Goal: Information Seeking & Learning: Learn about a topic

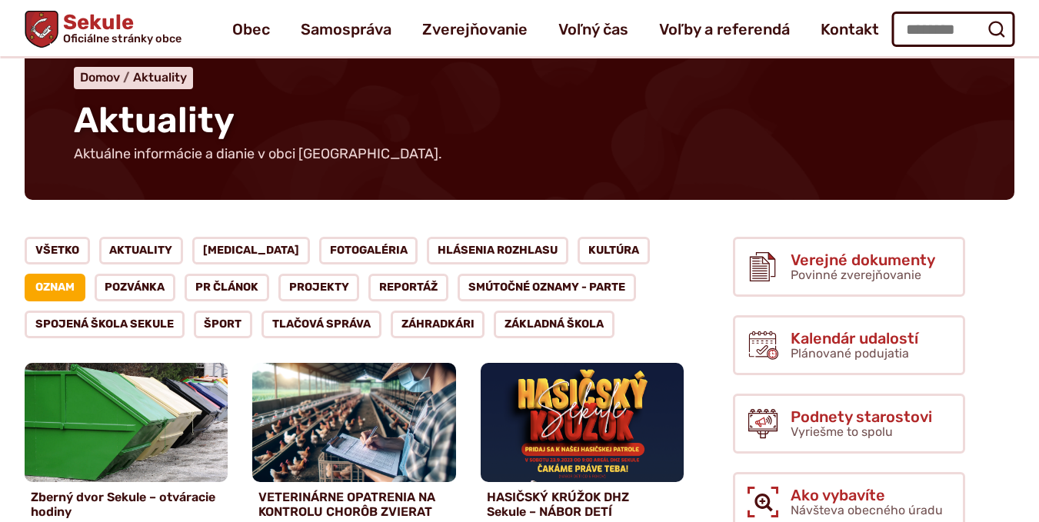
scroll to position [77, 0]
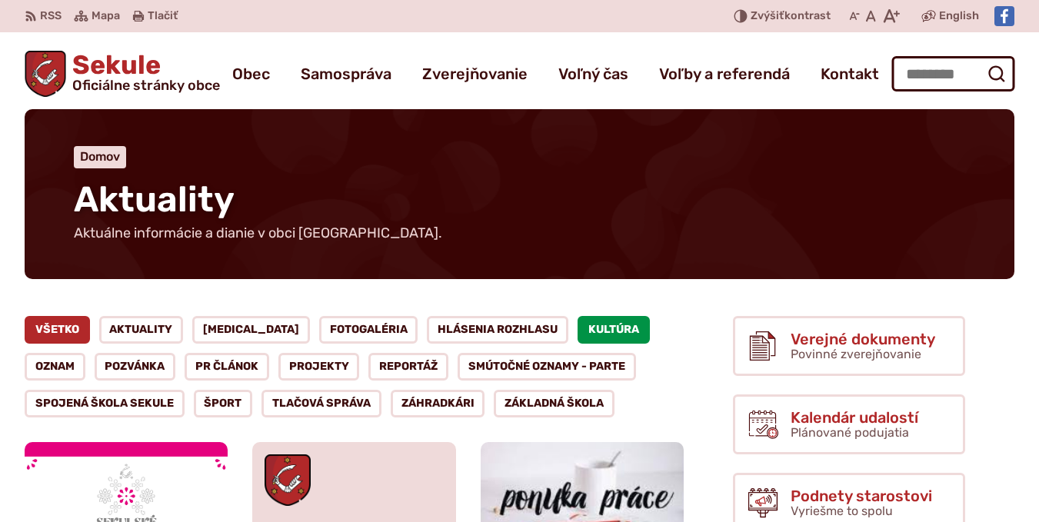
click at [577, 325] on link "Kultúra" at bounding box center [613, 330] width 72 height 28
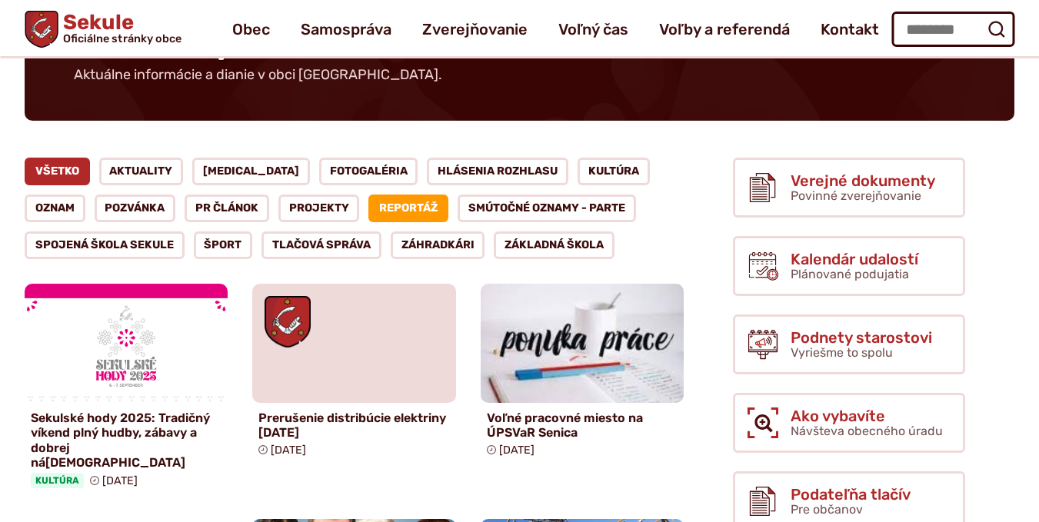
scroll to position [154, 0]
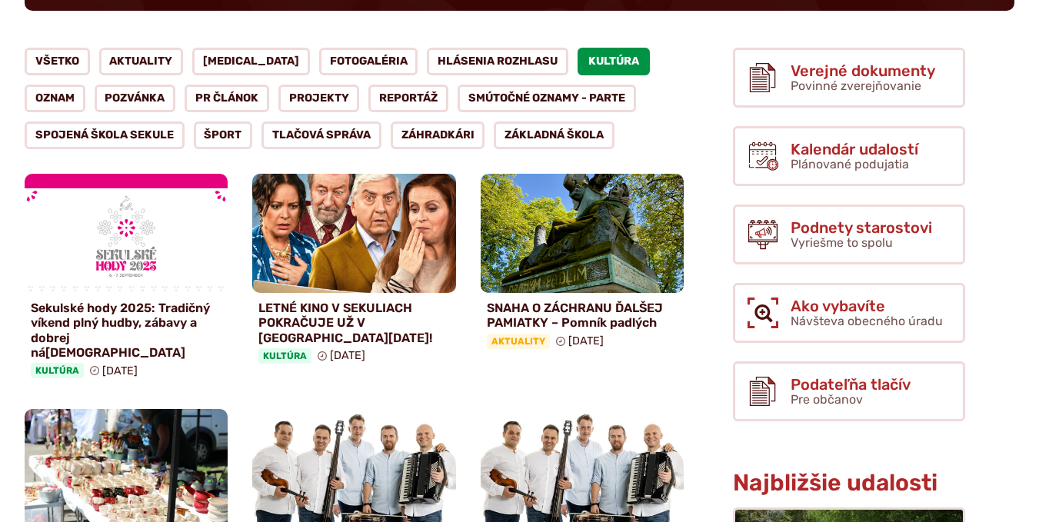
scroll to position [308, 0]
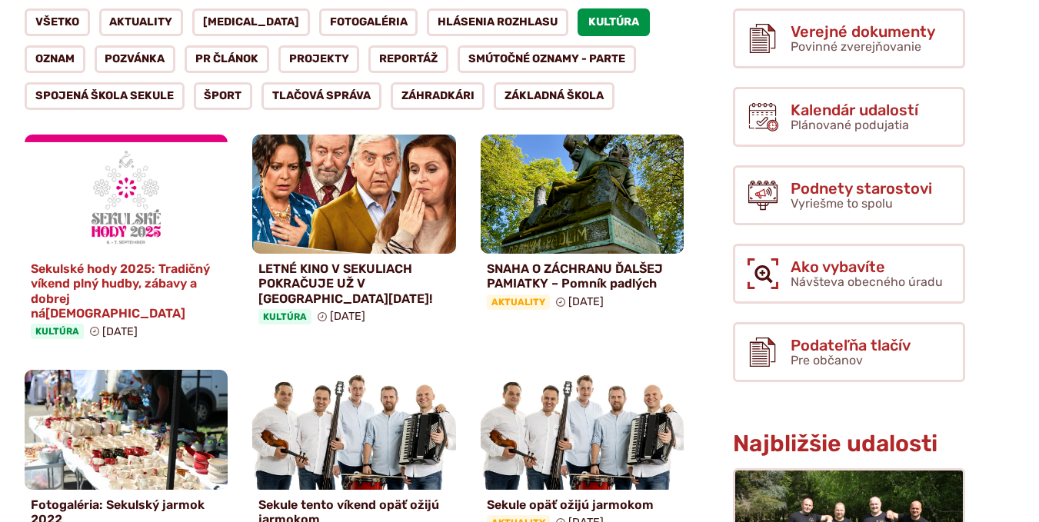
click at [171, 283] on h4 "Sekulské hody 2025: Tradičný víkend plný hudby, zábavy a dobrej nálady" at bounding box center [126, 290] width 191 height 59
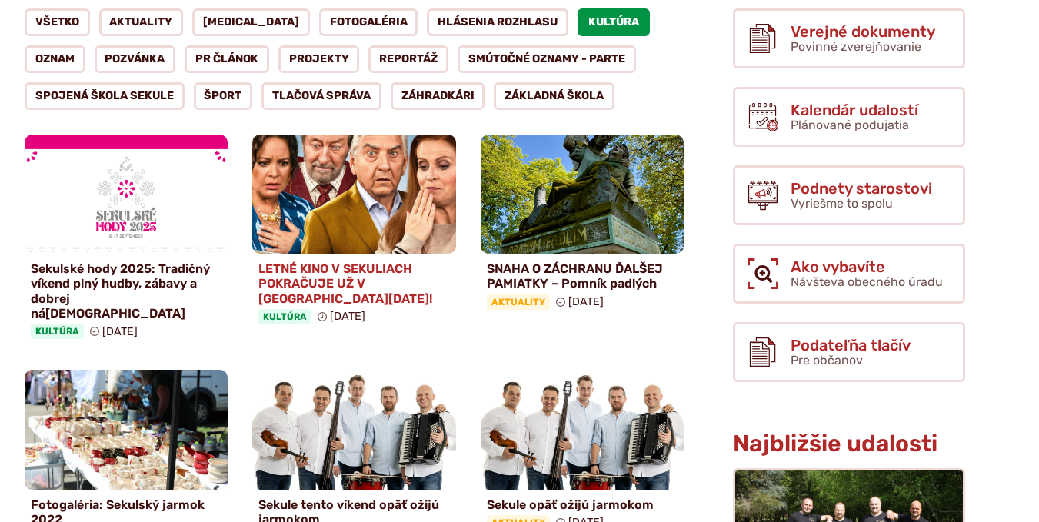
click at [349, 275] on h4 "LETNÉ KINO V SEKULIACH POKRAČUJE UŽ V [GEOGRAPHIC_DATA][DATE]!" at bounding box center [353, 283] width 191 height 45
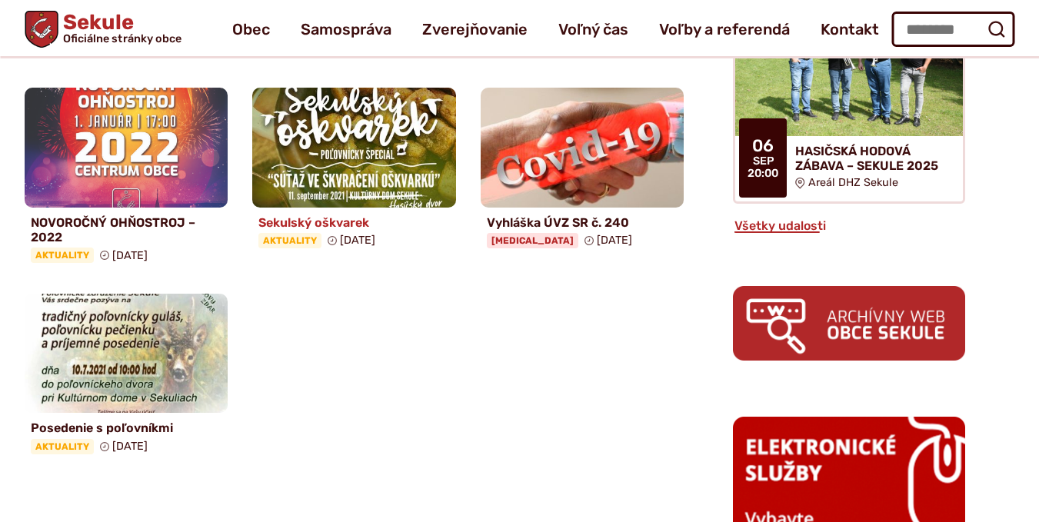
scroll to position [769, 0]
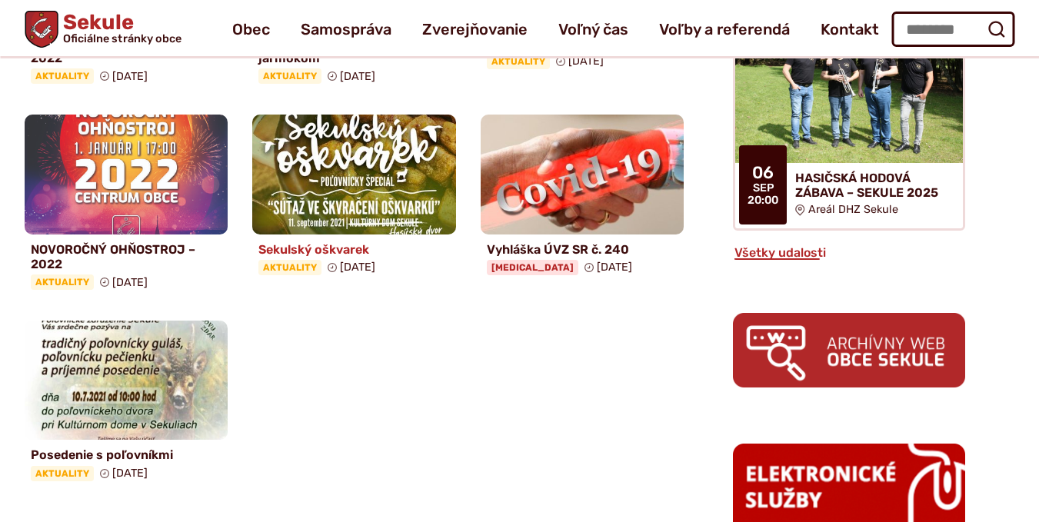
click at [419, 188] on img at bounding box center [355, 174] width 234 height 137
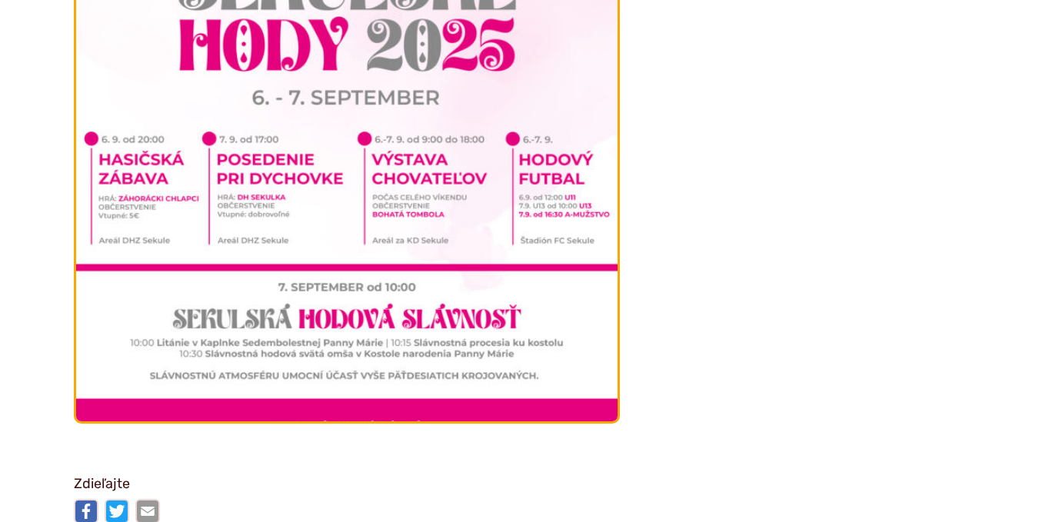
scroll to position [4767, 0]
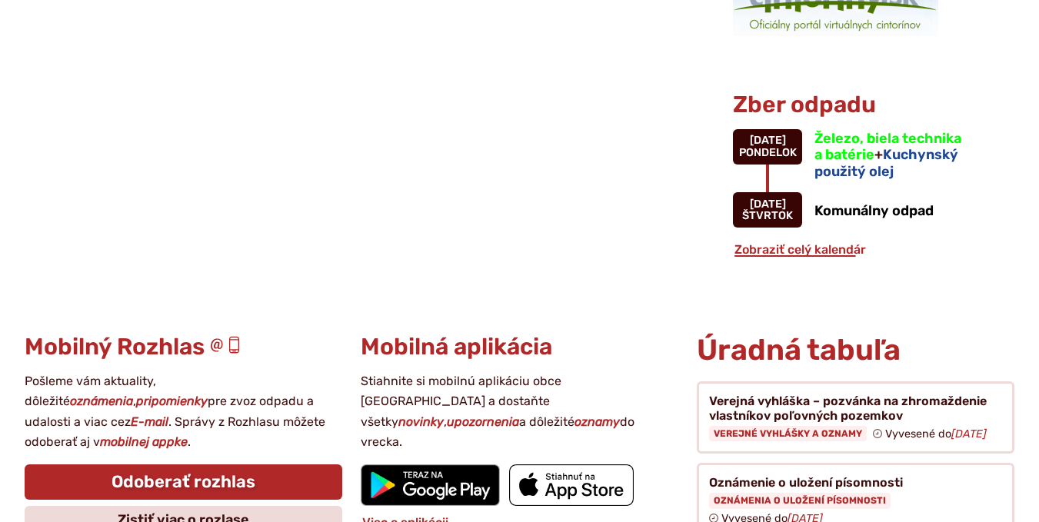
scroll to position [1692, 0]
